Goal: Obtain resource: Obtain resource

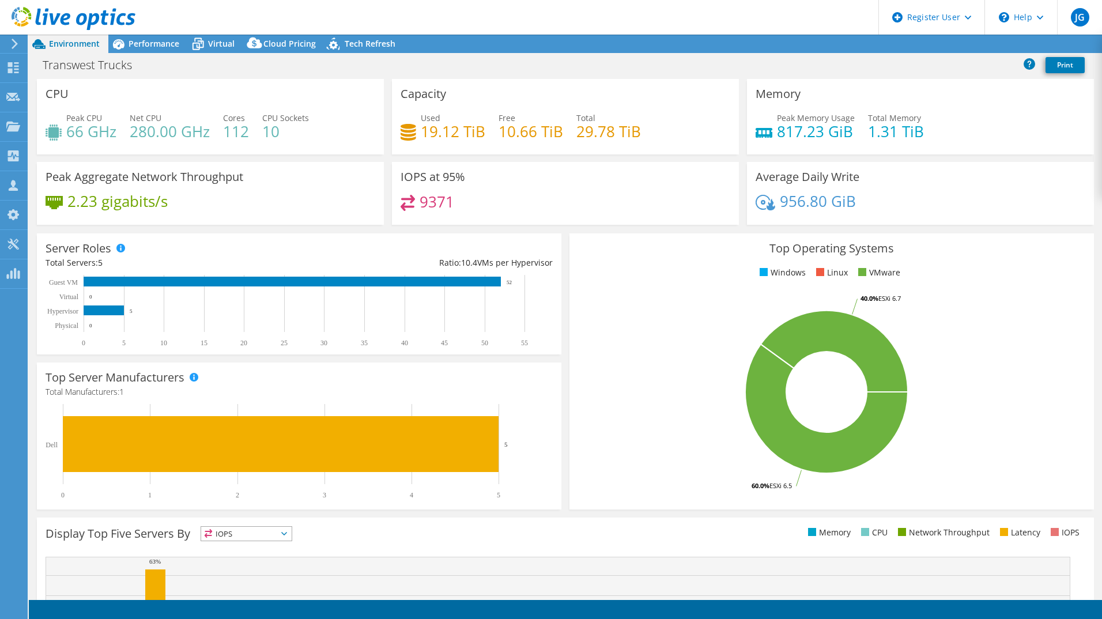
select select "USWest"
select select "USD"
click at [149, 50] on div "Performance" at bounding box center [148, 44] width 80 height 18
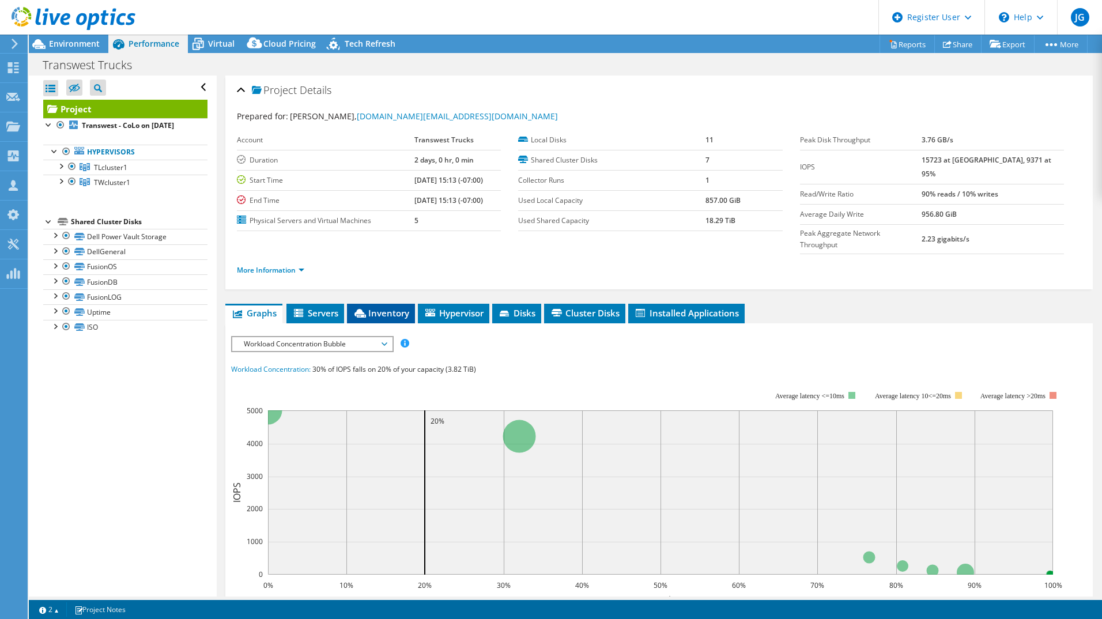
click at [393, 307] on span "Inventory" at bounding box center [381, 313] width 56 height 12
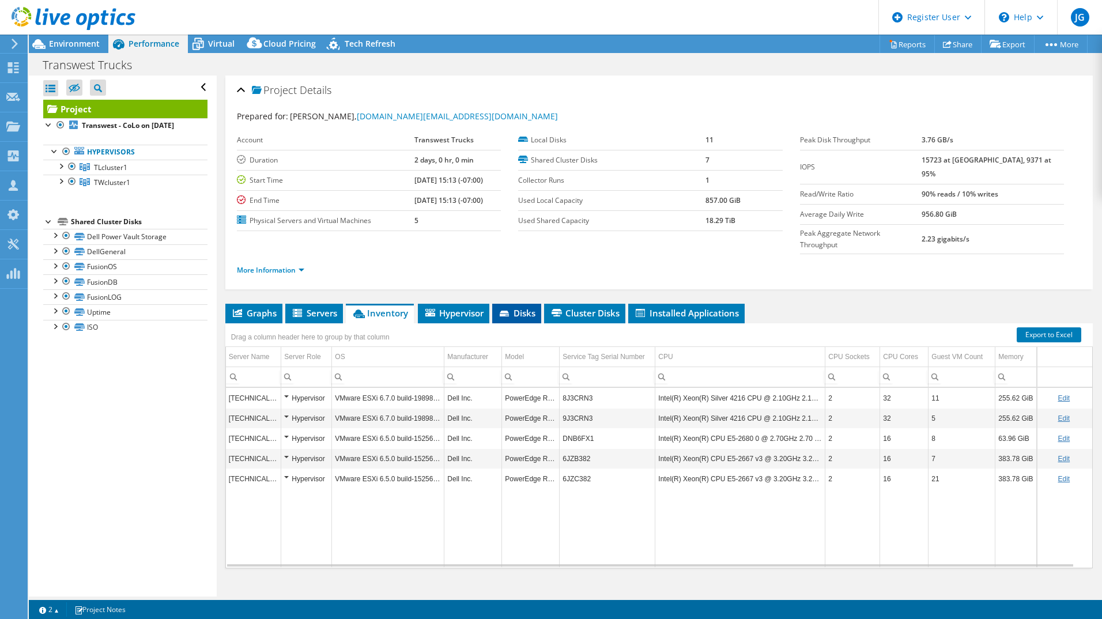
click at [514, 307] on span "Disks" at bounding box center [516, 313] width 37 height 12
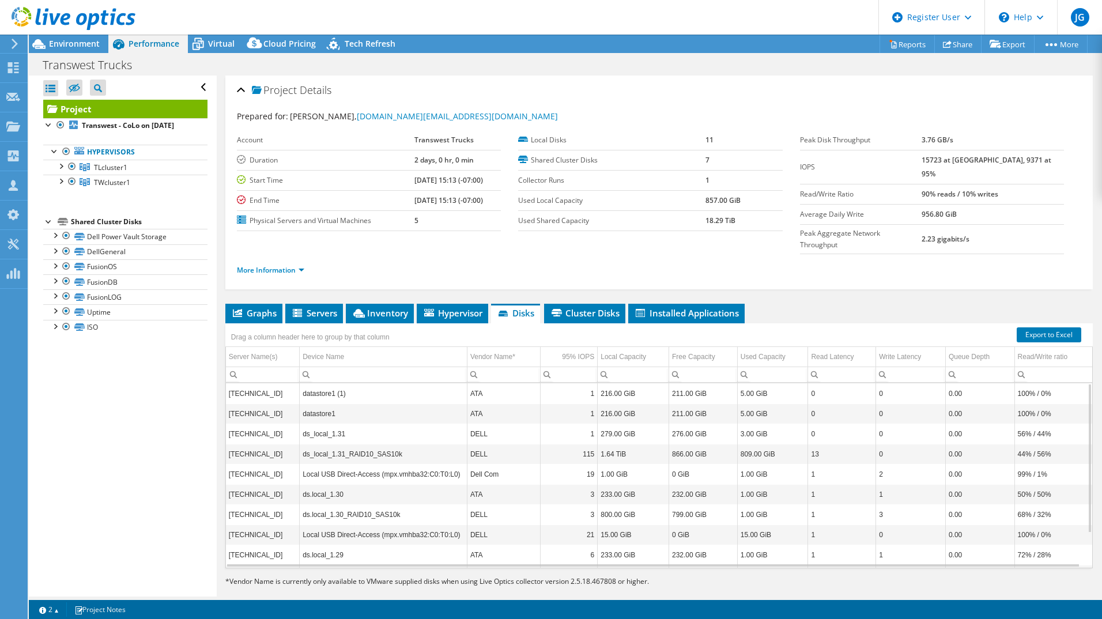
click at [583, 279] on div "Project Details Prepared for: Darrell Ford, darrell.ford@transwest.com Account …" at bounding box center [659, 343] width 884 height 536
click at [578, 307] on span "Cluster Disks" at bounding box center [585, 313] width 70 height 12
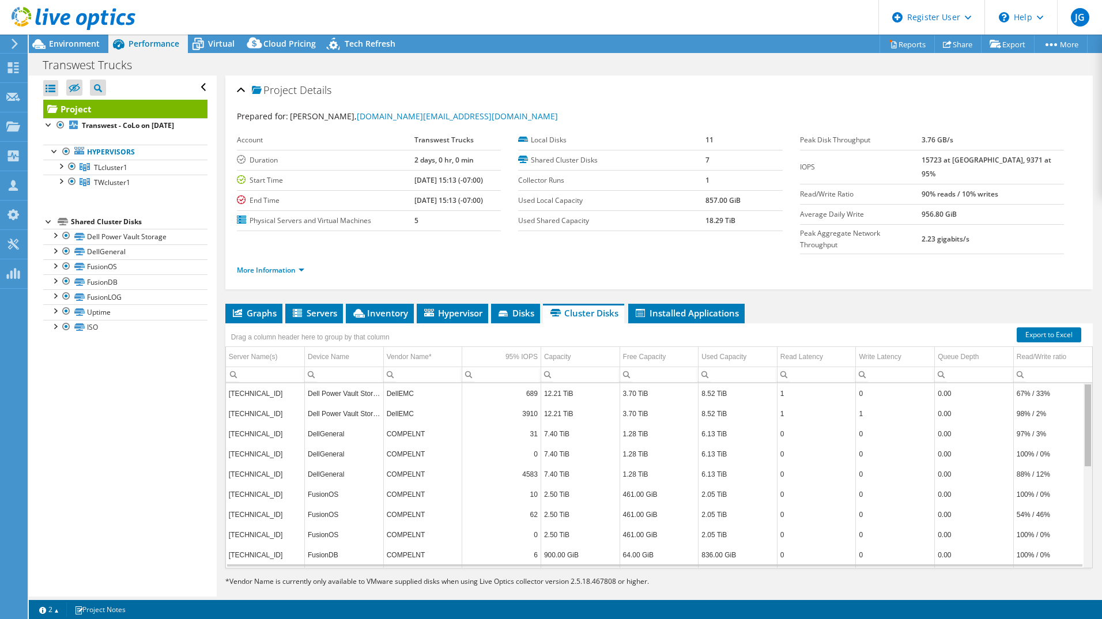
drag, startPoint x: 1080, startPoint y: 392, endPoint x: 1074, endPoint y: 399, distance: 9.8
click at [1074, 399] on body "JG Dell User Juan Garcia Juan.Garcia2@Dell.com Dell My Profile Log Out \n Help …" at bounding box center [551, 309] width 1102 height 619
click at [1031, 327] on link "Export to Excel" at bounding box center [1048, 334] width 65 height 15
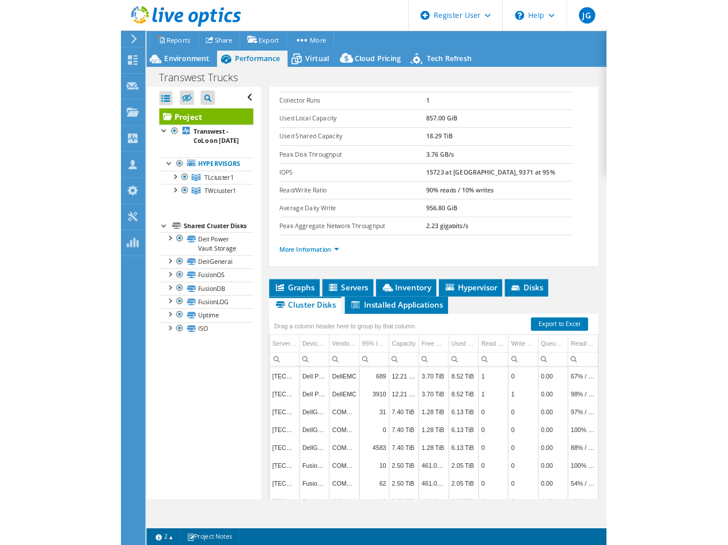
scroll to position [286, 0]
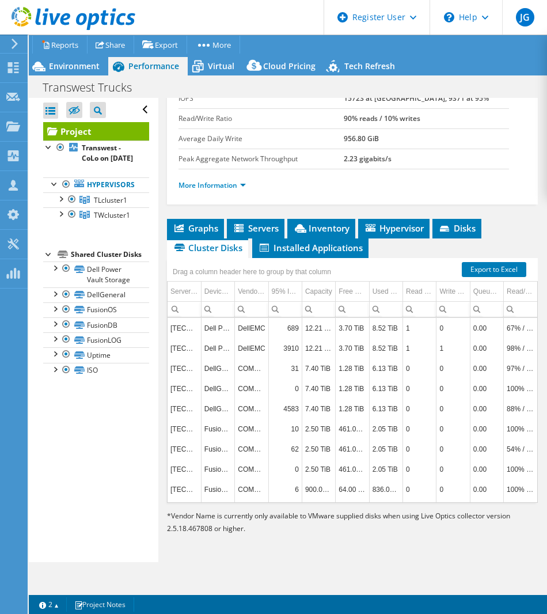
click at [134, 108] on div "Open All Close All Hide Excluded Nodes Project Tree Filter" at bounding box center [96, 110] width 106 height 24
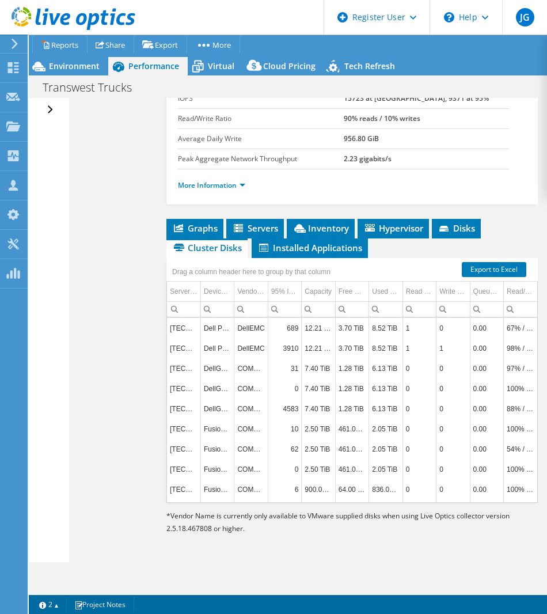
click at [48, 108] on div "Open All Close All Hide Excluded Nodes Project Tree Filter" at bounding box center [51, 110] width 17 height 24
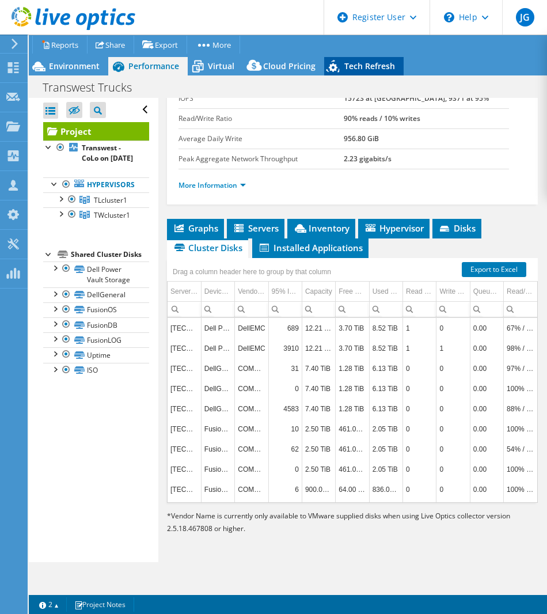
click at [345, 61] on span "Tech Refresh" at bounding box center [370, 65] width 51 height 11
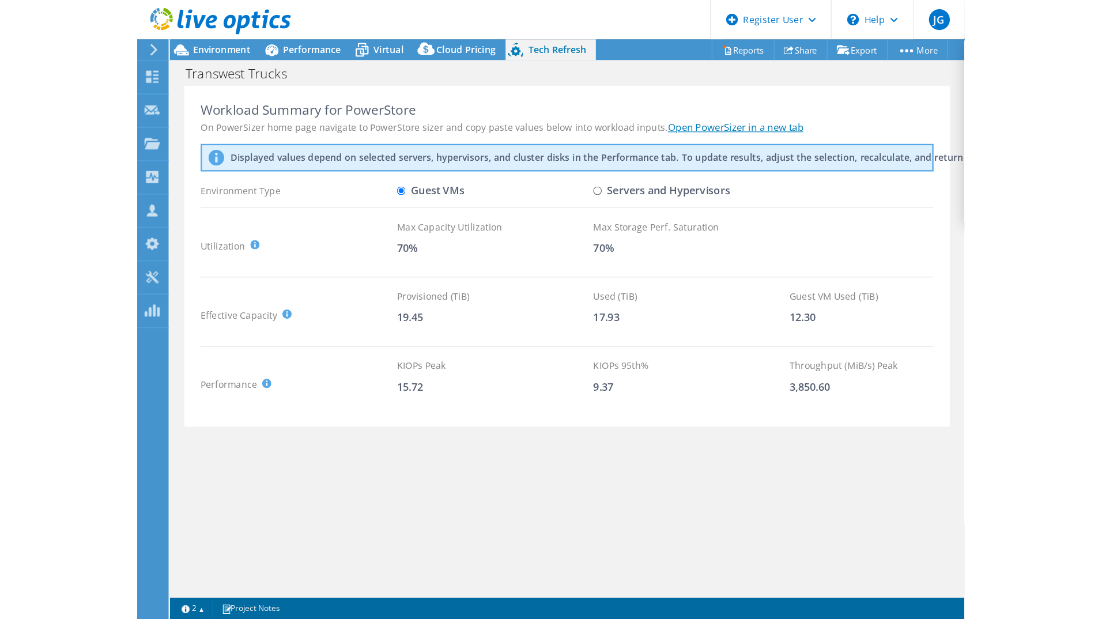
scroll to position [0, 0]
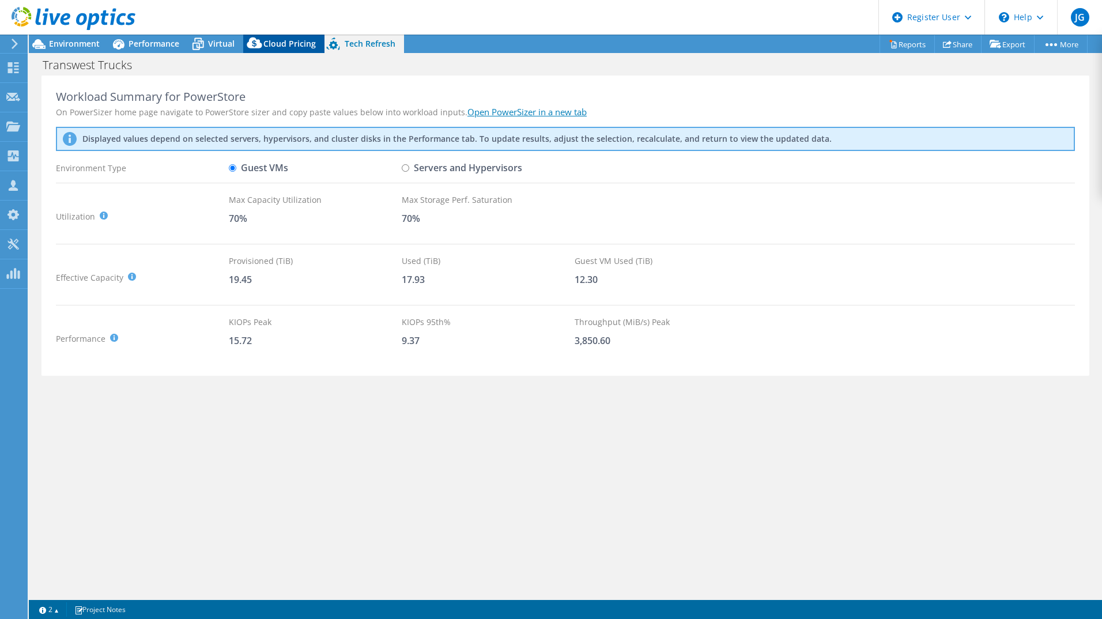
click at [266, 39] on span "Cloud Pricing" at bounding box center [289, 43] width 52 height 11
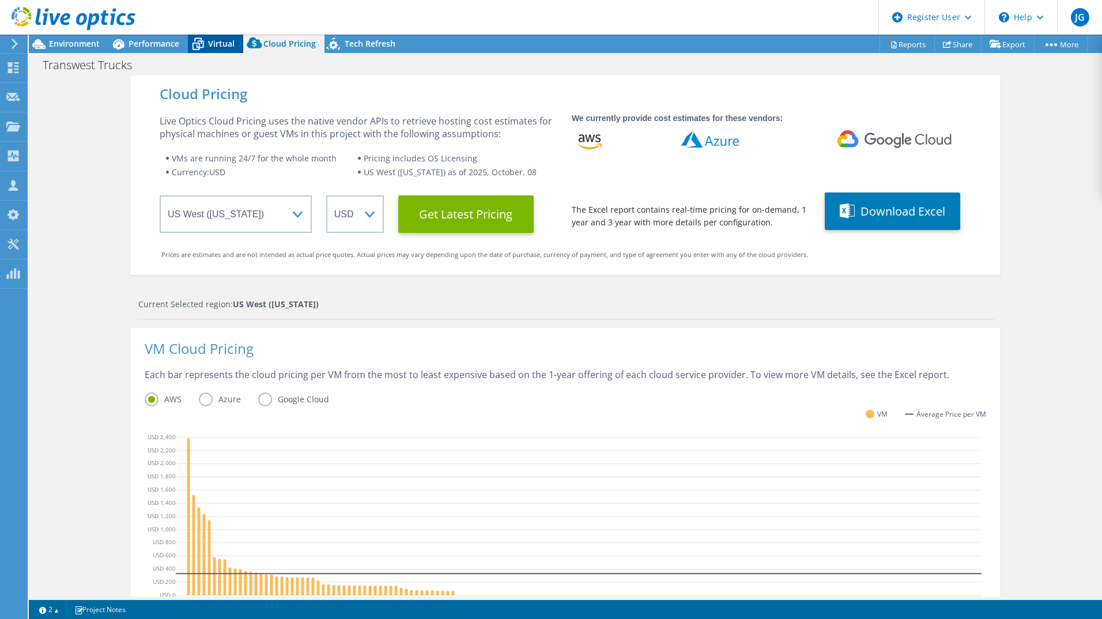
click at [215, 43] on span "Virtual" at bounding box center [221, 43] width 27 height 11
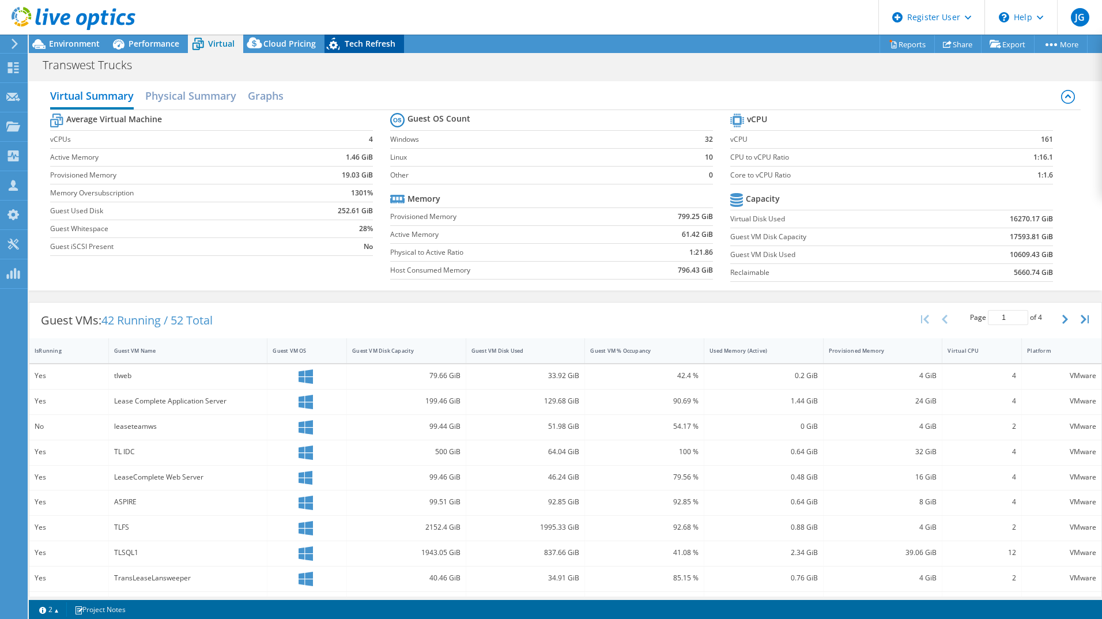
click at [355, 52] on div "Tech Refresh" at bounding box center [364, 44] width 80 height 18
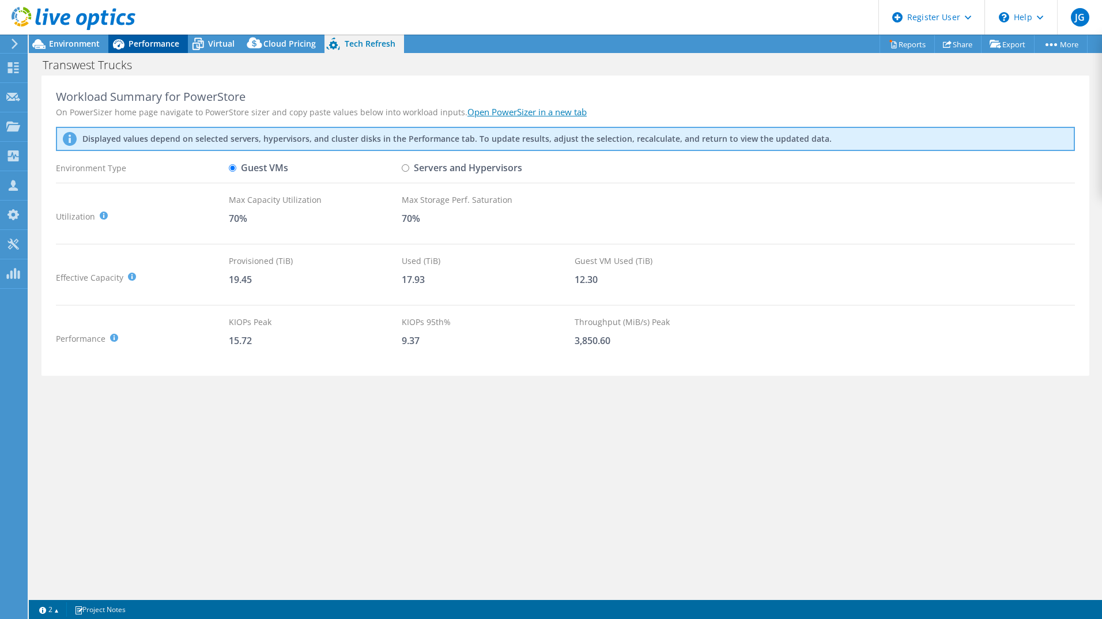
click at [171, 43] on span "Performance" at bounding box center [153, 43] width 51 height 11
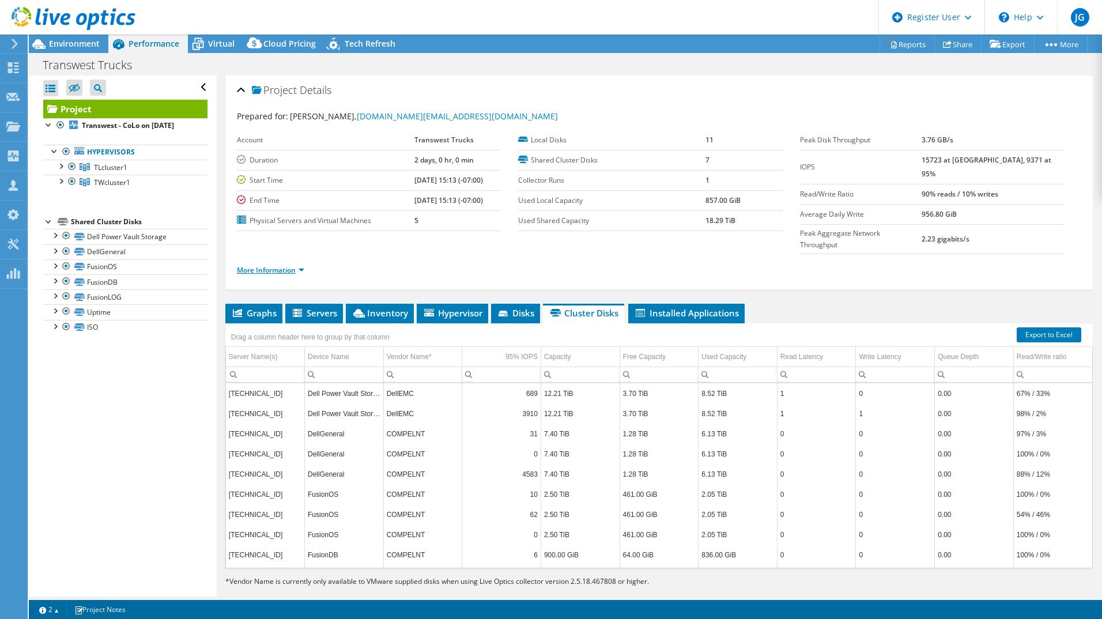
click at [273, 265] on link "More Information" at bounding box center [270, 270] width 67 height 10
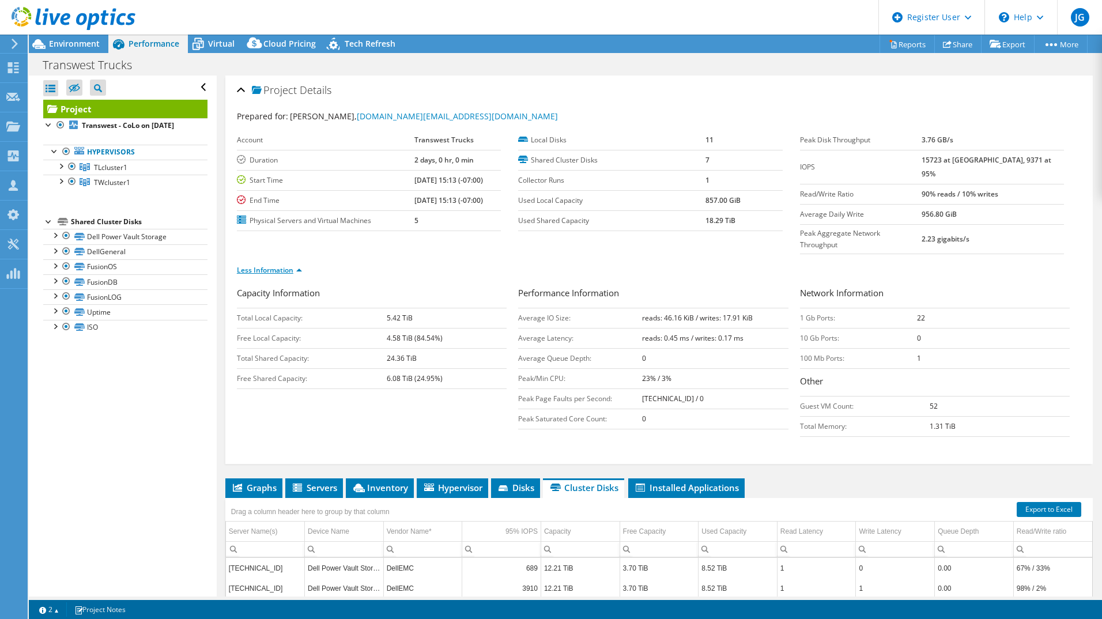
click at [298, 265] on link "Less Information" at bounding box center [269, 270] width 65 height 10
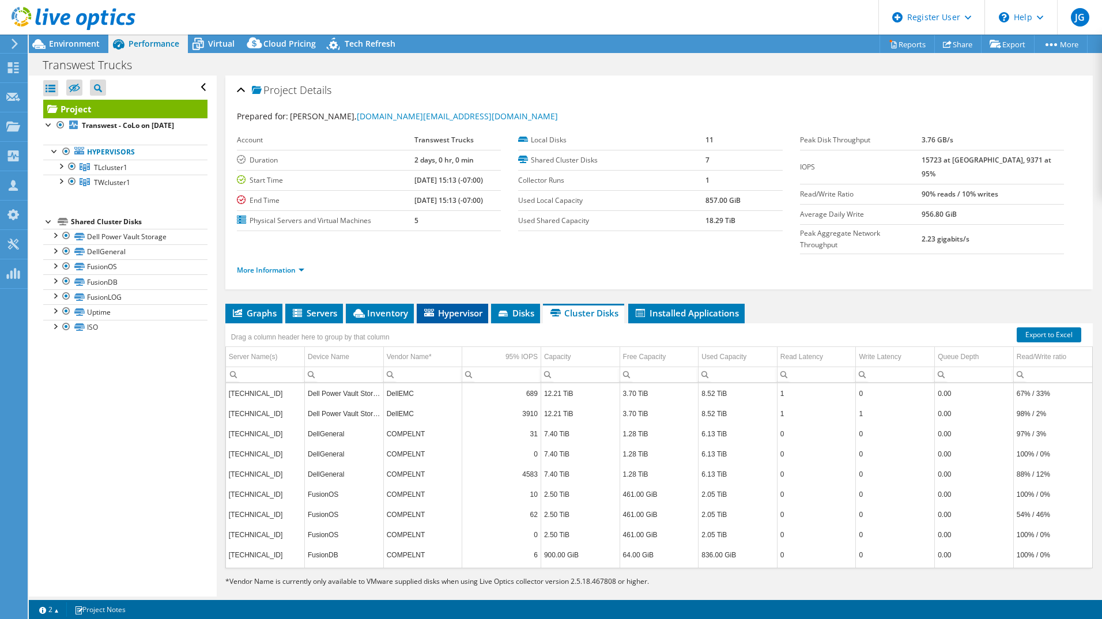
click at [446, 307] on span "Hypervisor" at bounding box center [452, 313] width 60 height 12
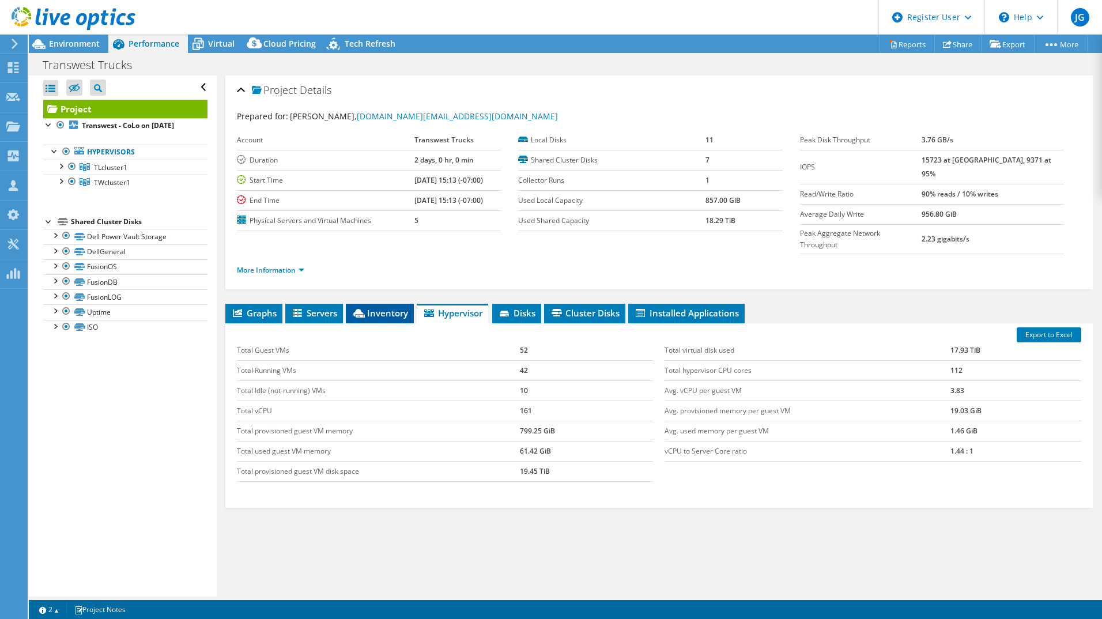
click at [387, 304] on li "Inventory" at bounding box center [380, 314] width 68 height 20
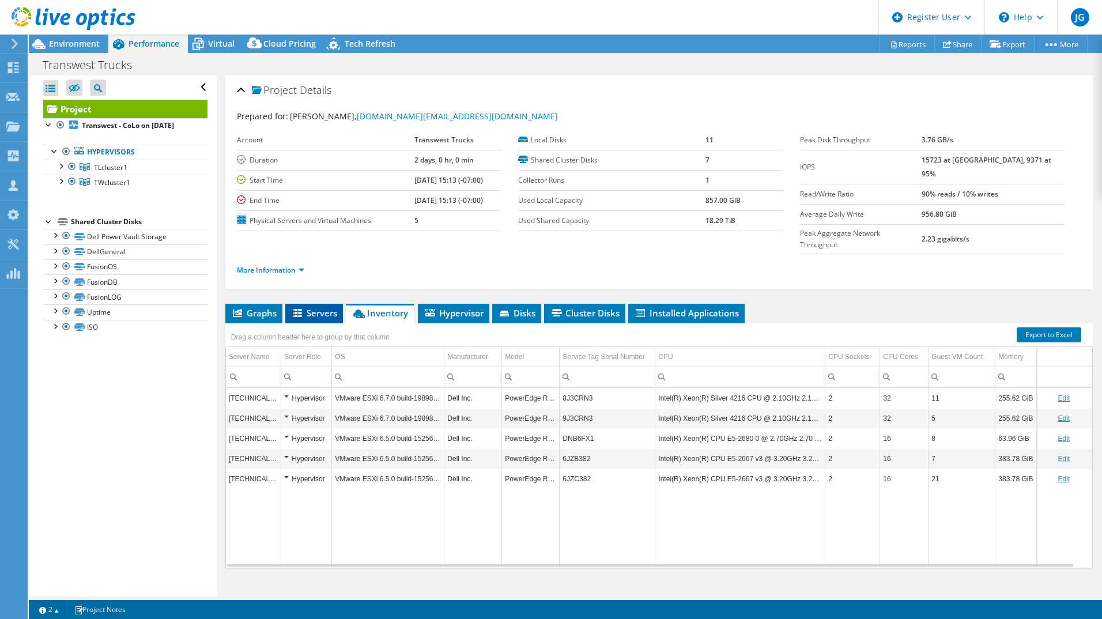
click at [304, 309] on icon at bounding box center [299, 314] width 12 height 10
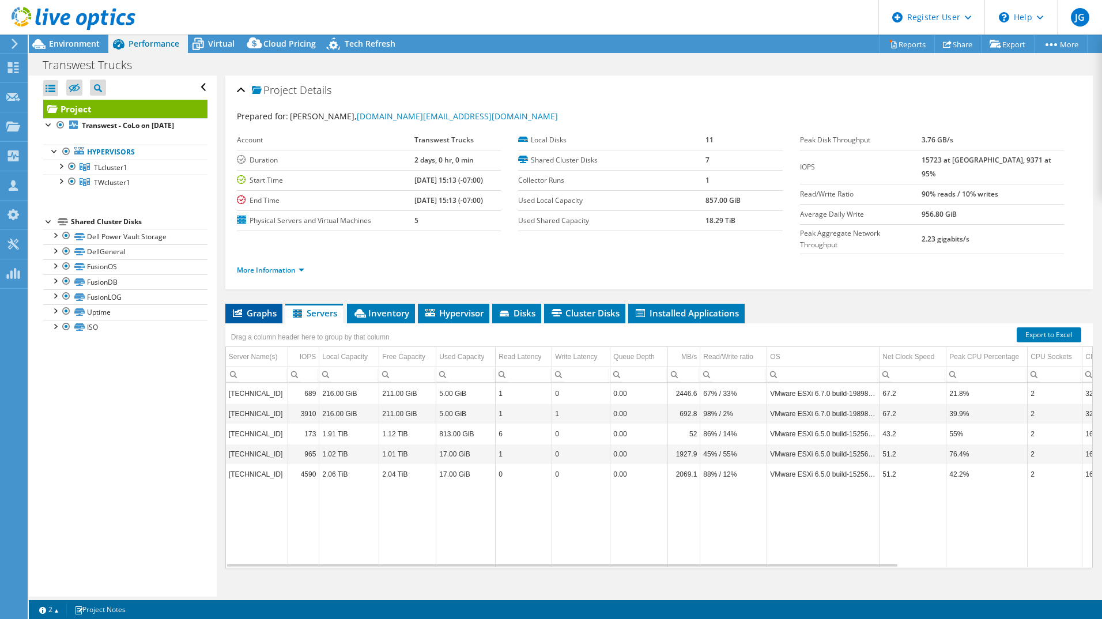
click at [237, 309] on icon at bounding box center [237, 313] width 9 height 8
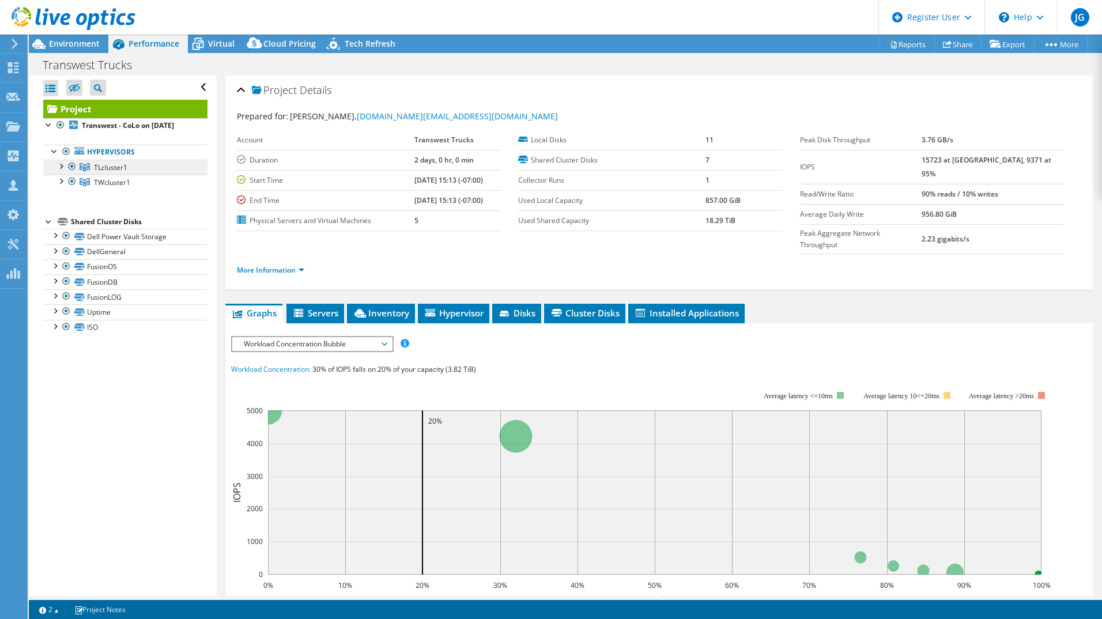
click at [117, 172] on span "TLcluster1" at bounding box center [110, 167] width 33 height 10
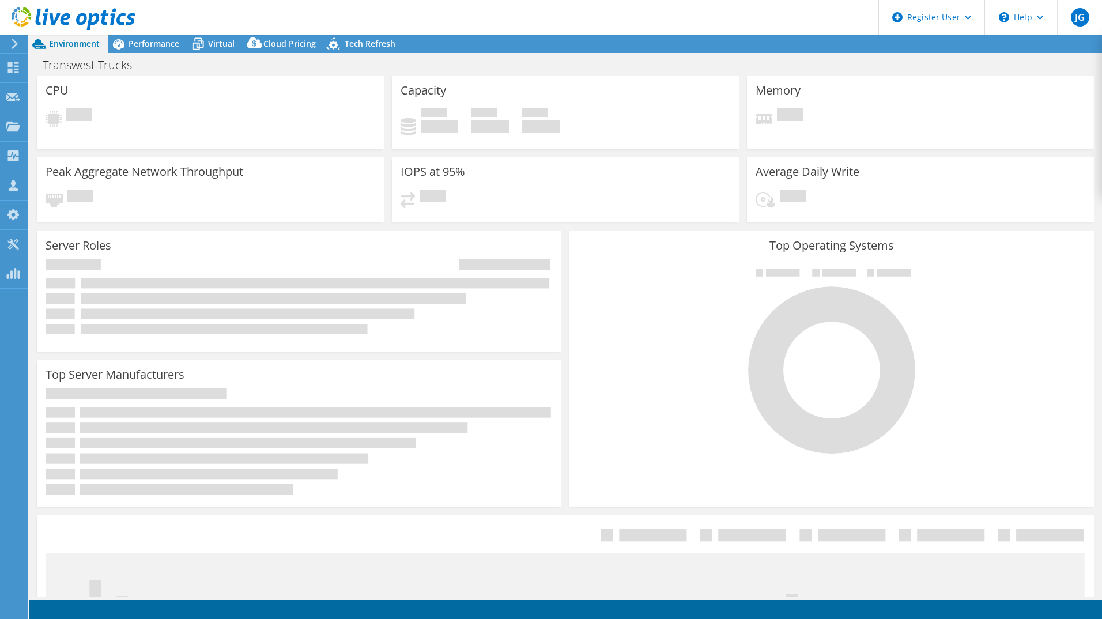
select select "USWest"
select select "USD"
